Goal: Find specific page/section: Find specific page/section

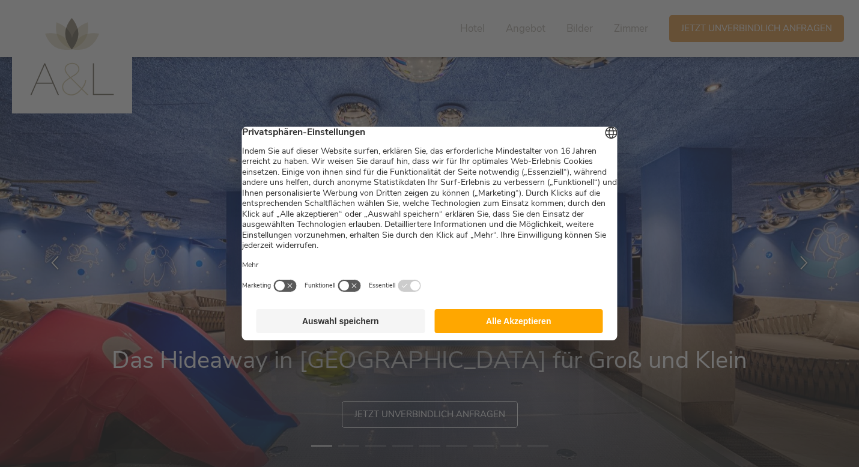
click at [358, 328] on button "Auswahl speichern" at bounding box center [340, 321] width 169 height 24
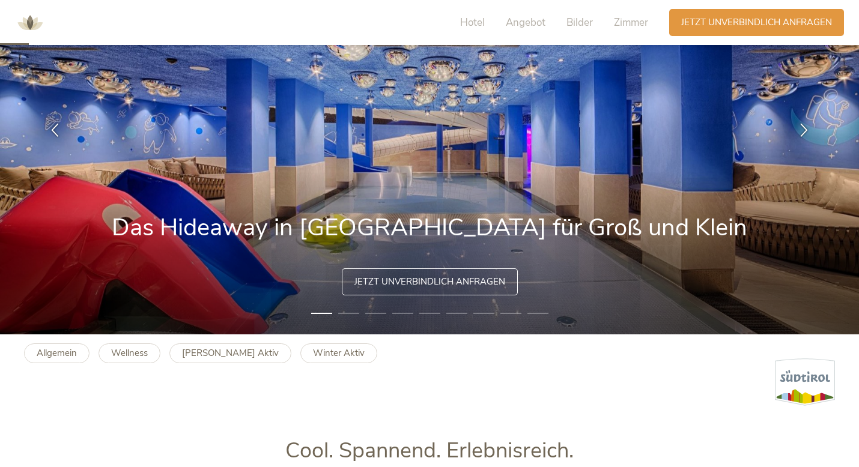
scroll to position [118, 0]
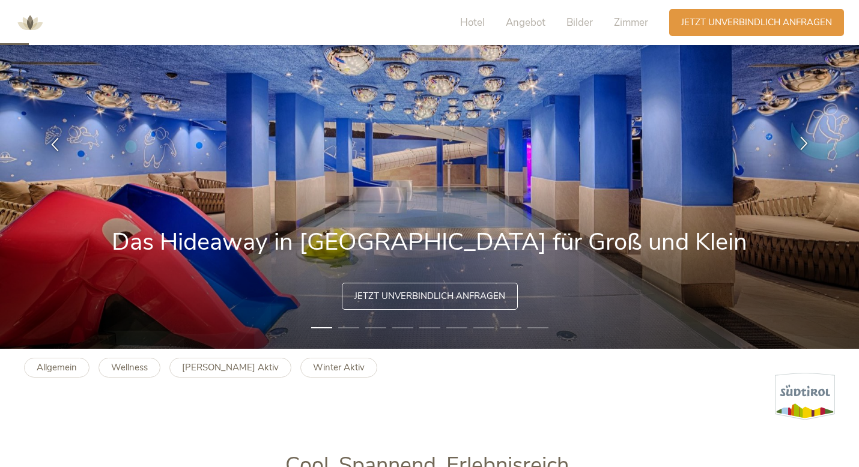
click at [808, 144] on icon at bounding box center [804, 143] width 14 height 14
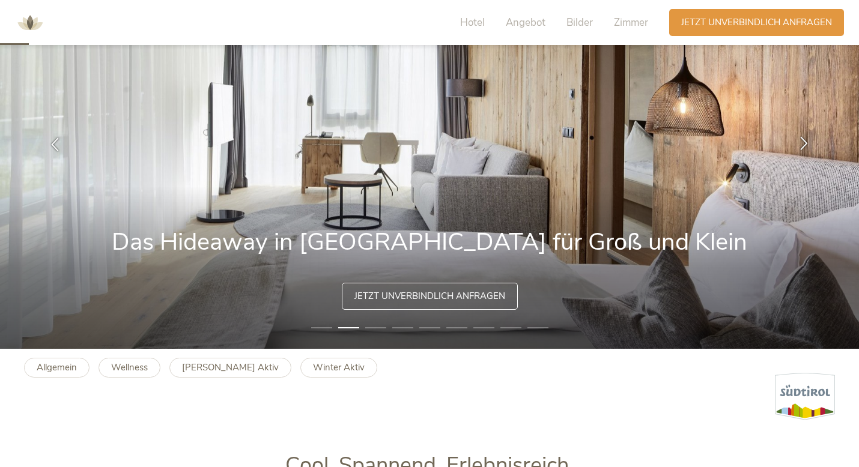
click at [808, 144] on icon at bounding box center [804, 143] width 14 height 14
click at [801, 140] on icon at bounding box center [804, 143] width 14 height 14
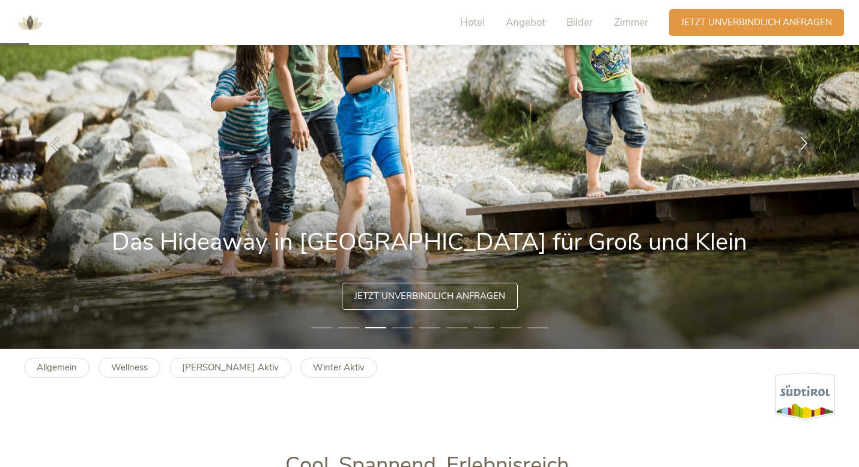
click at [801, 140] on icon at bounding box center [804, 143] width 14 height 14
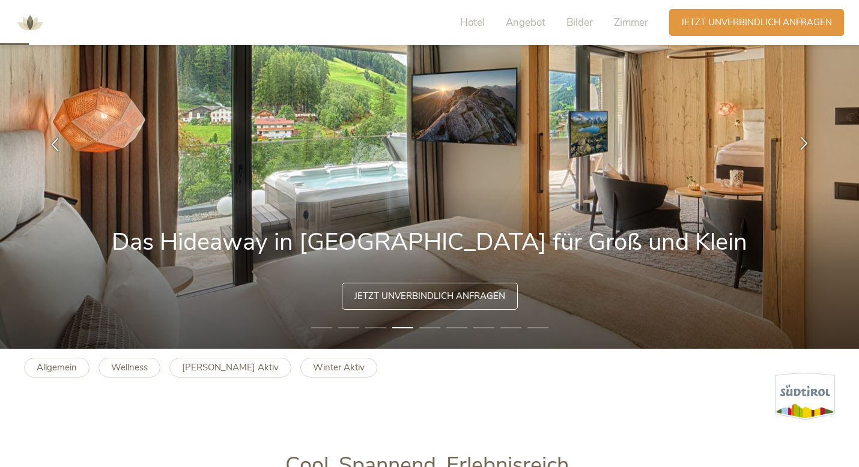
click at [801, 140] on icon at bounding box center [804, 143] width 14 height 14
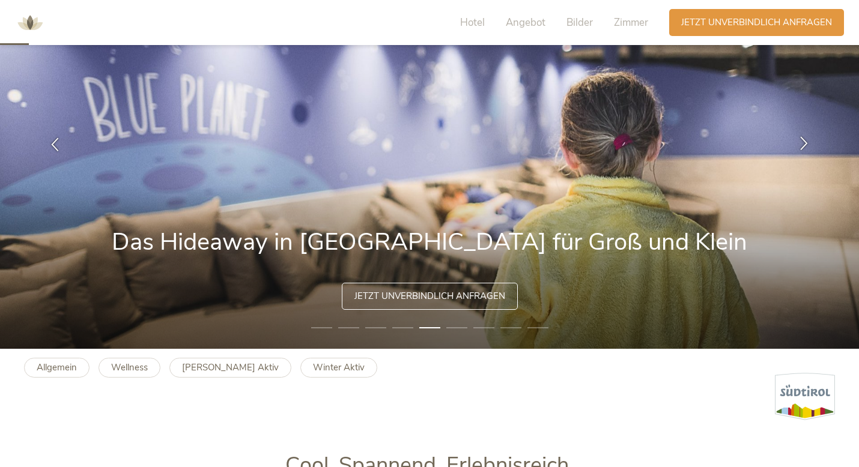
click at [801, 140] on icon at bounding box center [804, 143] width 14 height 14
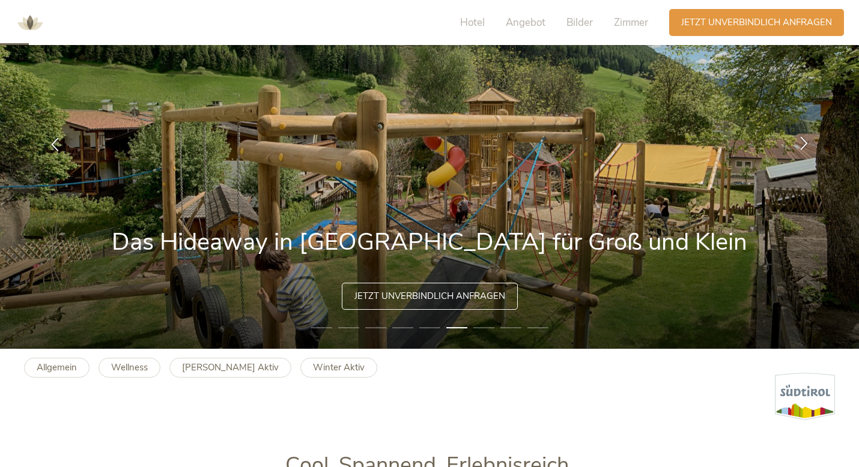
click at [811, 141] on div at bounding box center [804, 144] width 38 height 38
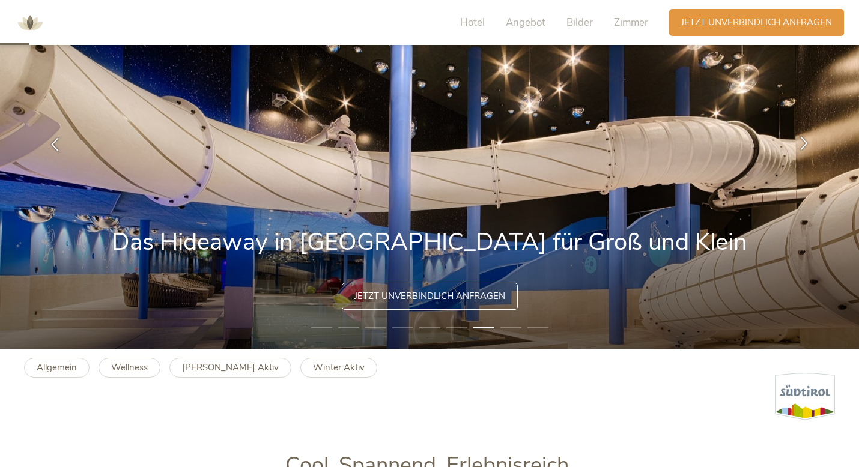
click at [811, 141] on div at bounding box center [804, 144] width 38 height 38
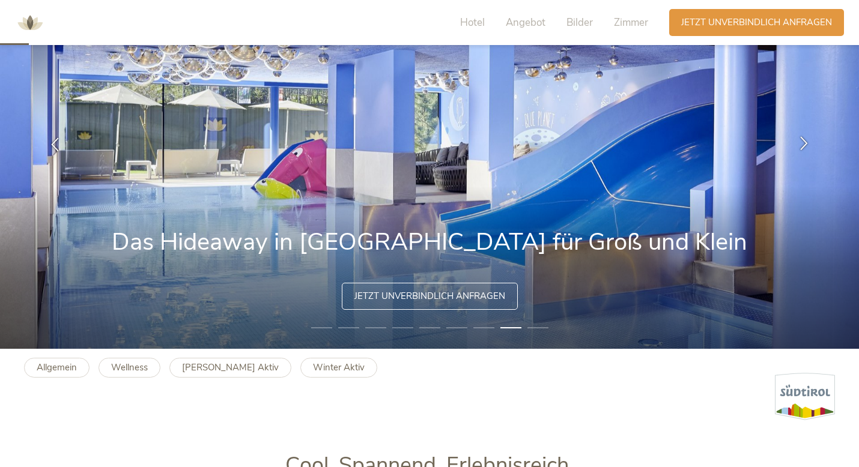
click at [811, 141] on div at bounding box center [804, 144] width 38 height 38
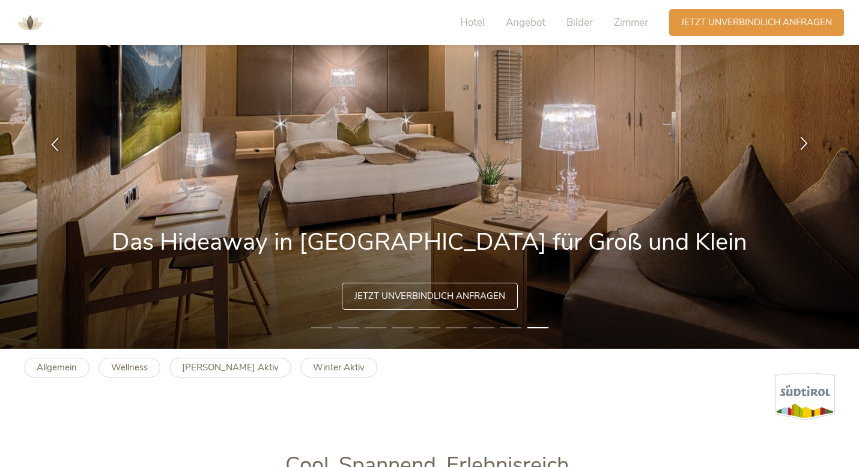
click at [811, 141] on div at bounding box center [804, 144] width 38 height 38
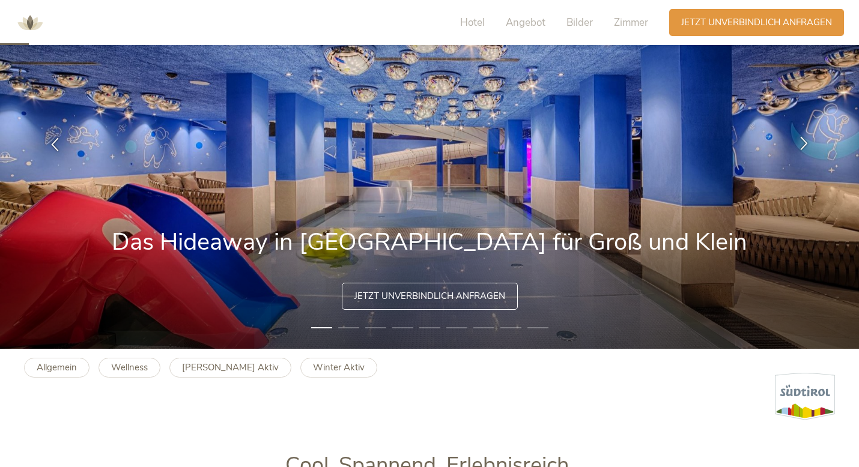
click at [811, 141] on div at bounding box center [804, 144] width 38 height 38
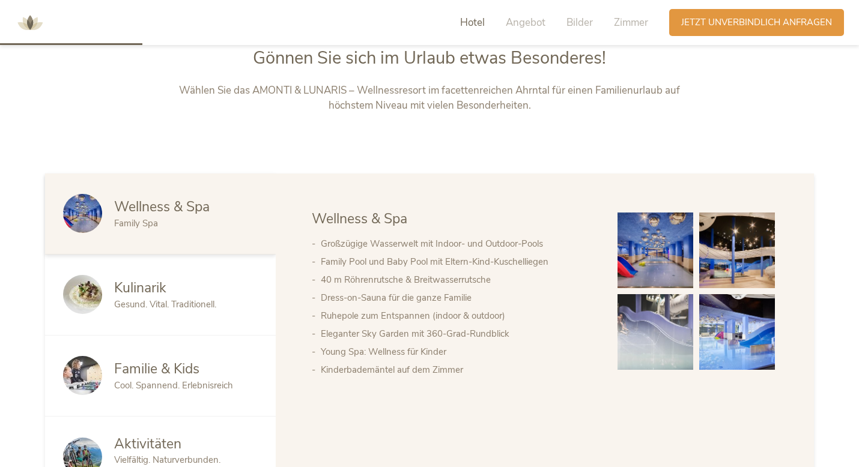
scroll to position [609, 0]
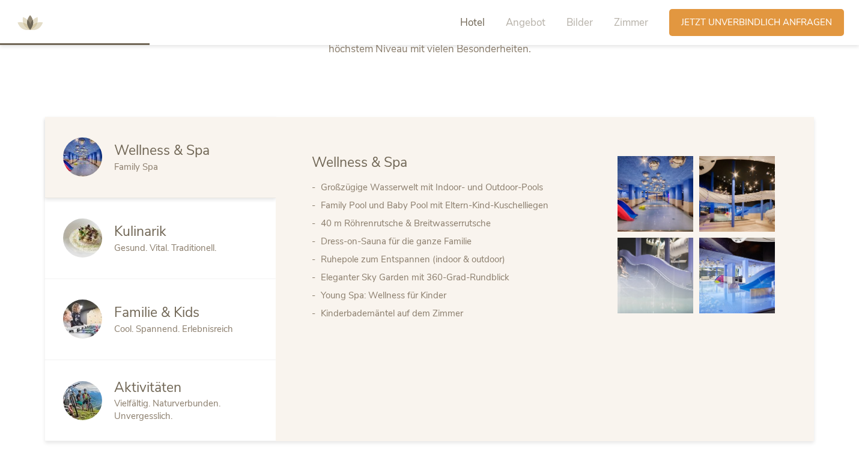
click at [173, 317] on span "Familie & Kids" at bounding box center [156, 312] width 85 height 19
